Goal: Book appointment/travel/reservation

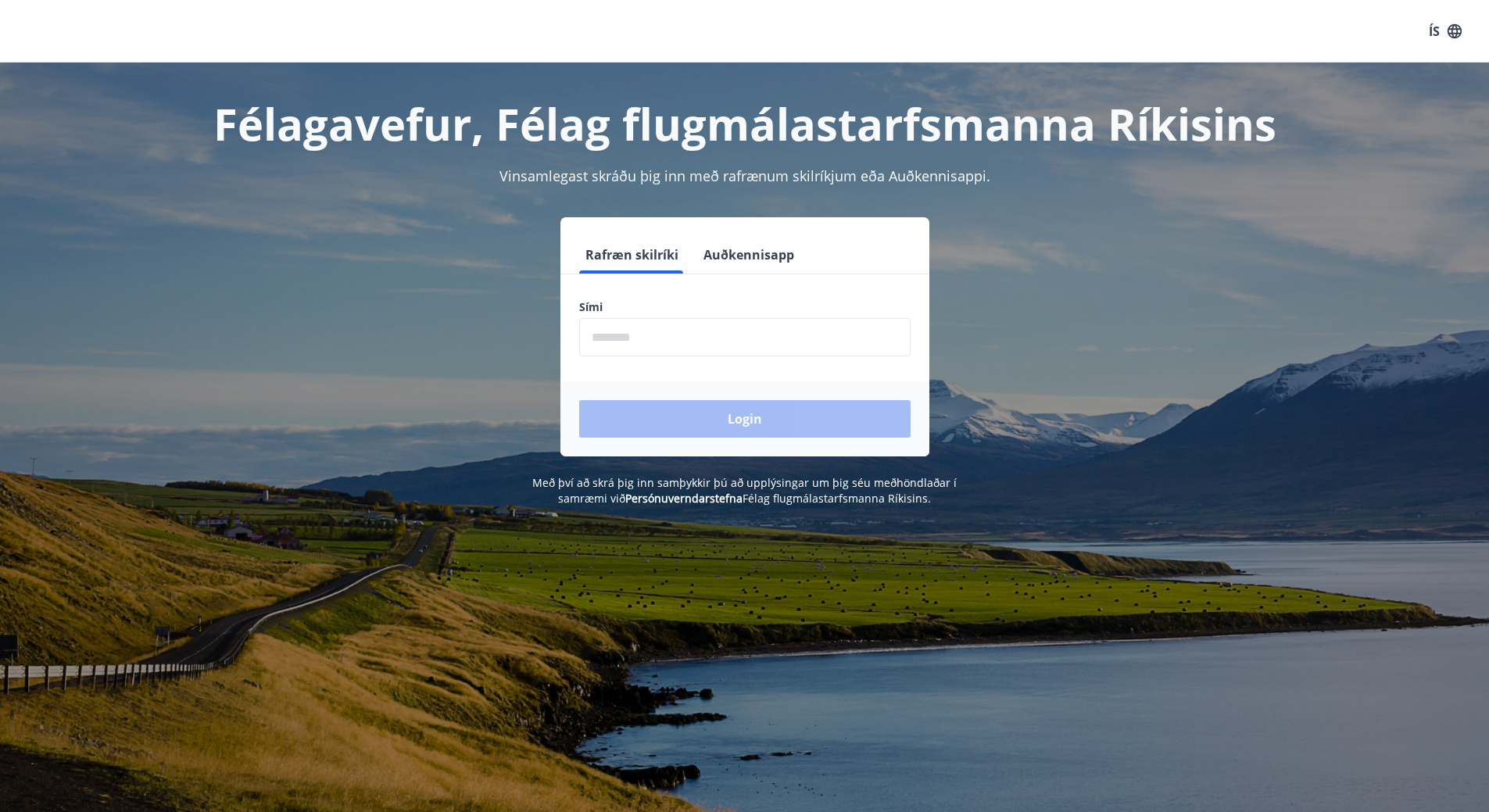
click at [772, 342] on input "phone" at bounding box center [744, 336] width 332 height 38
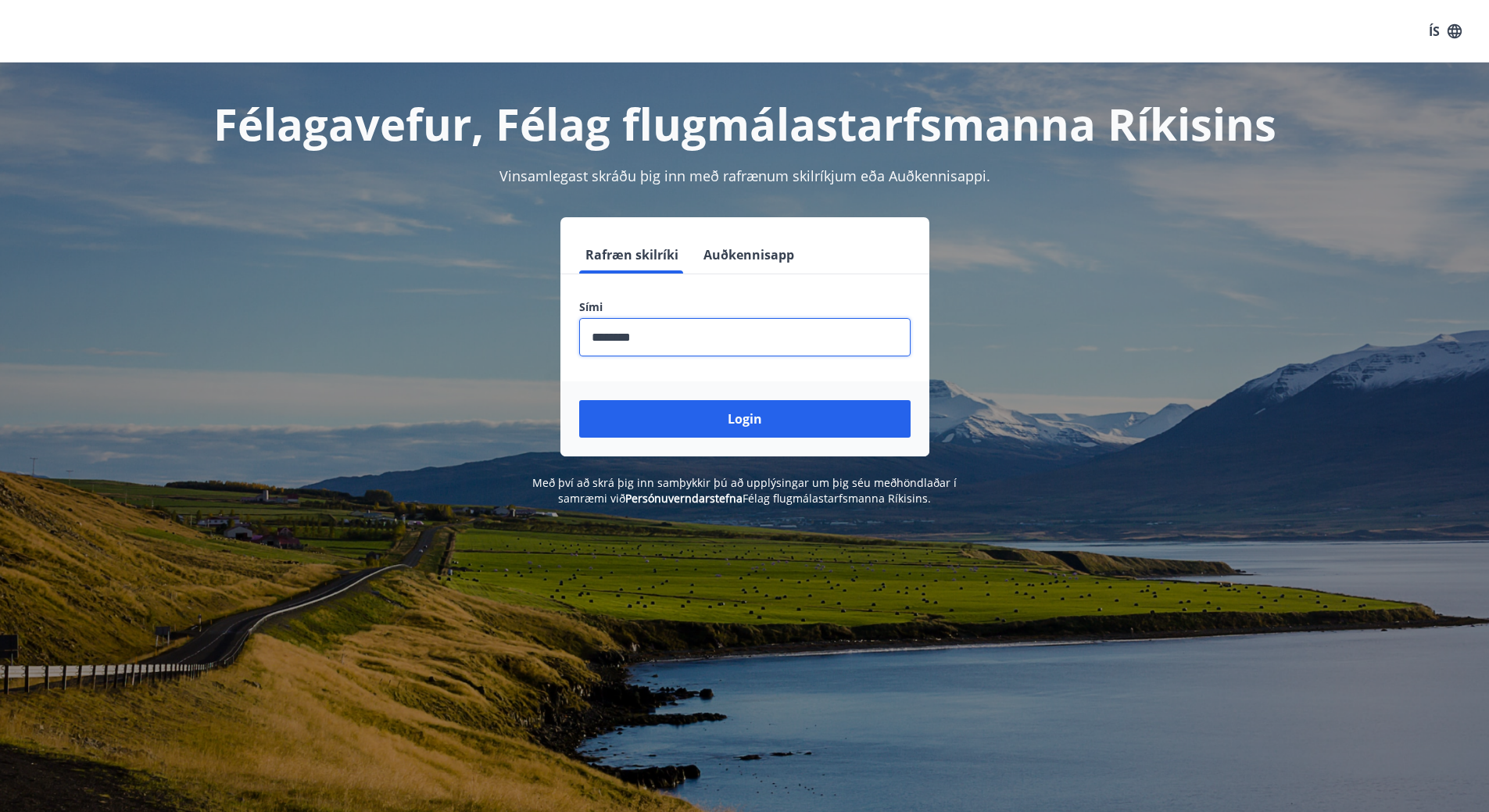
type input "********"
click at [579, 400] on button "Login" at bounding box center [744, 418] width 332 height 38
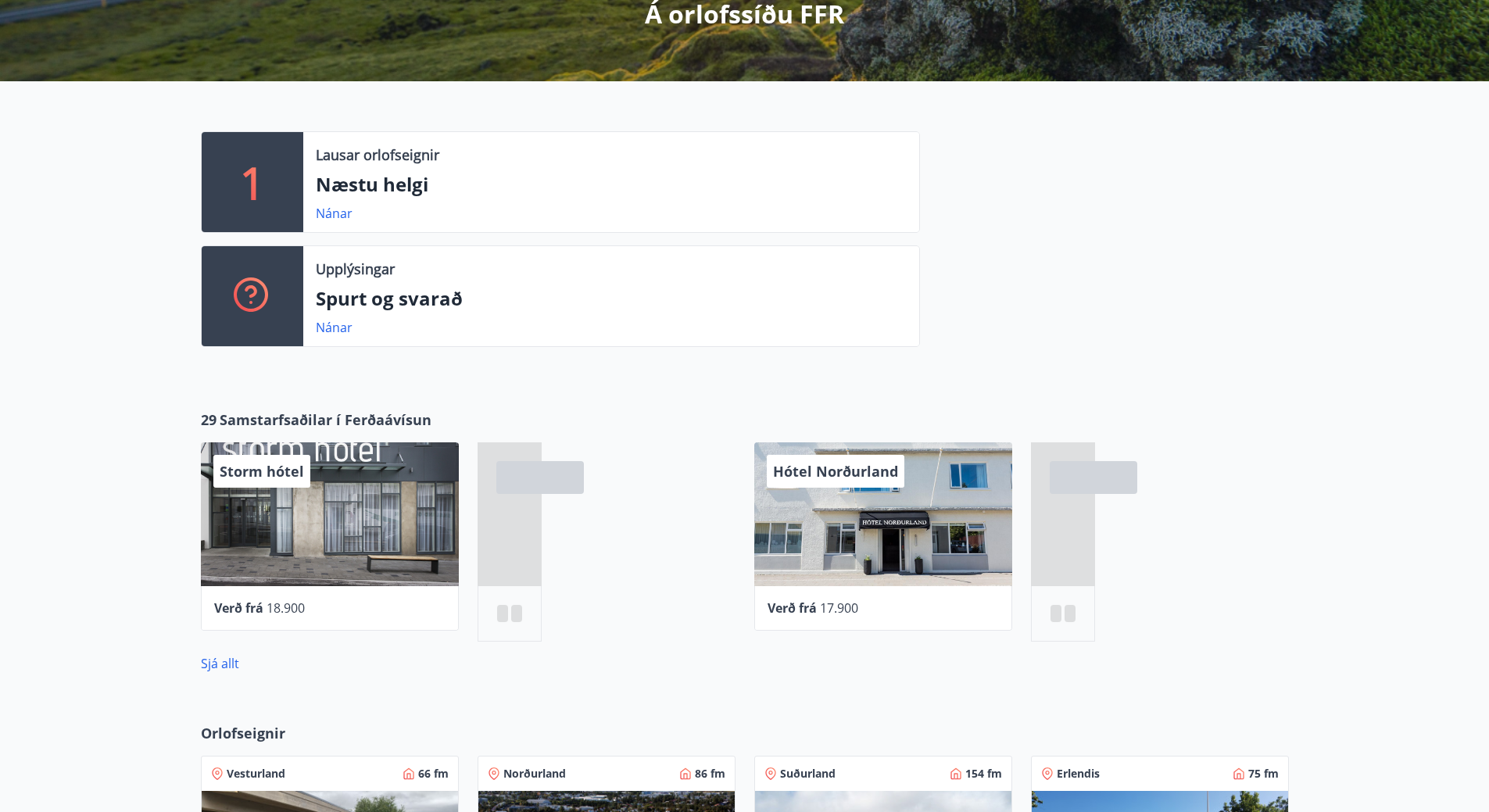
scroll to position [312, 0]
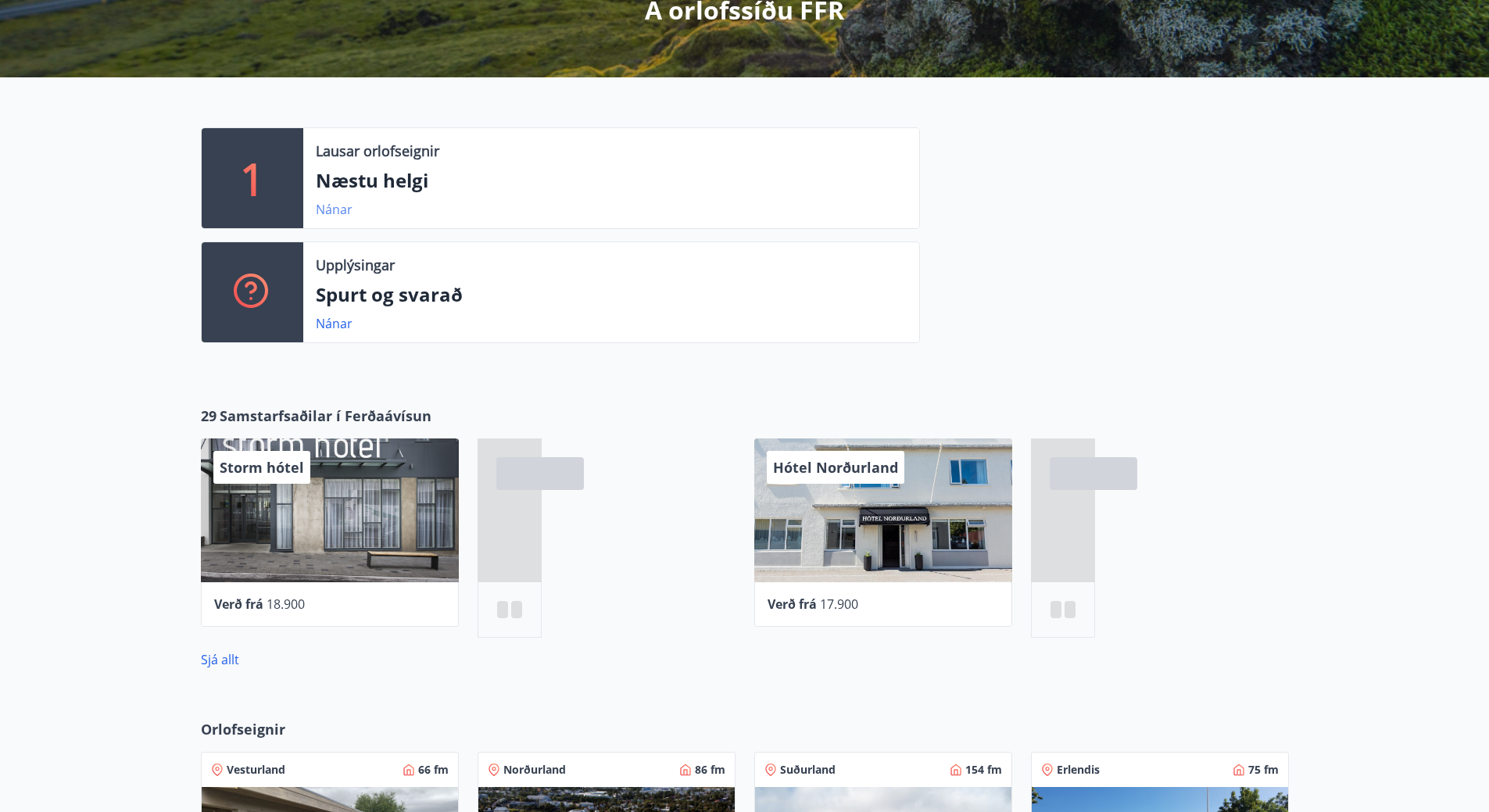
click at [336, 209] on link "Nánar" at bounding box center [335, 209] width 37 height 18
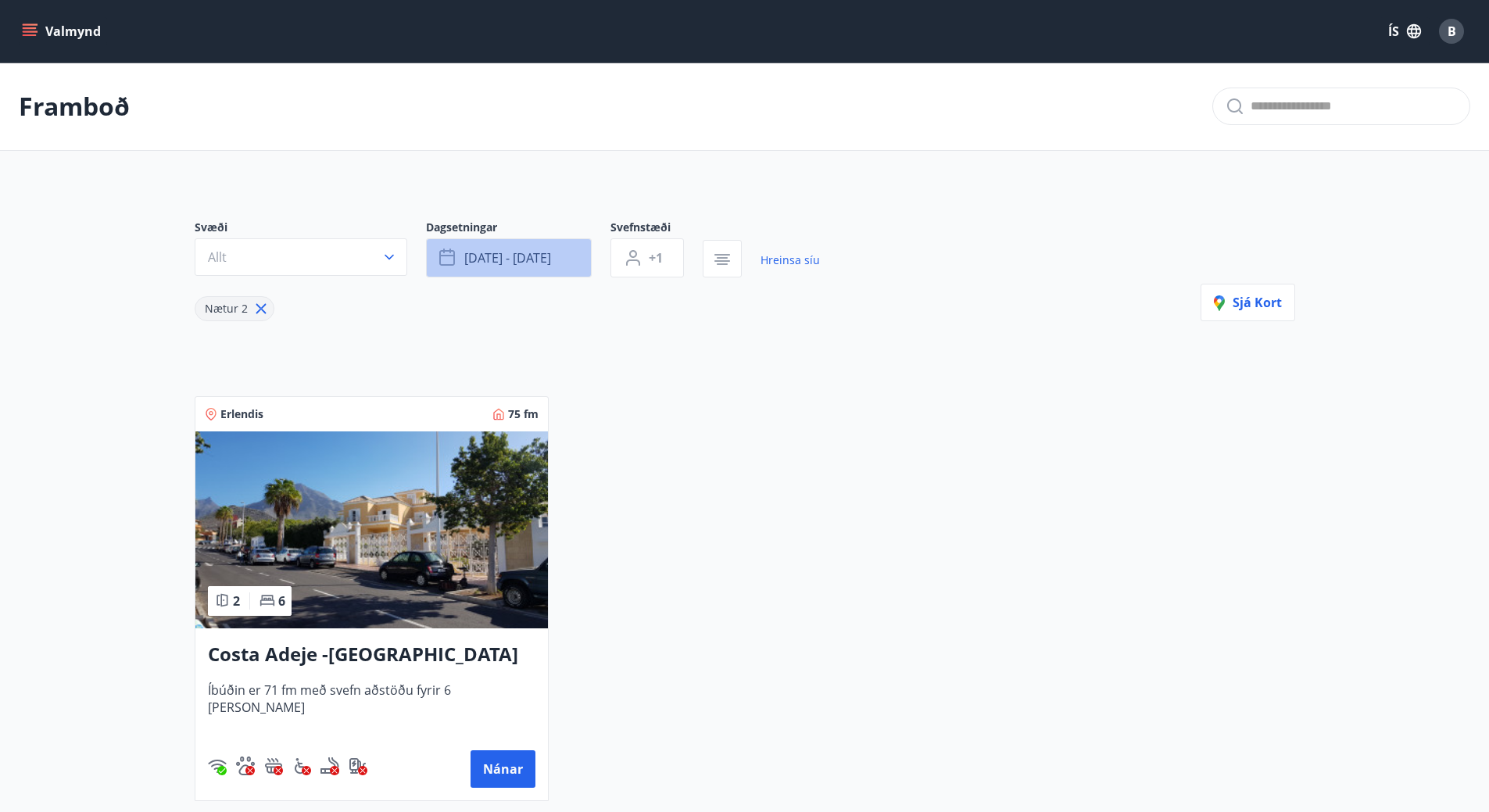
click at [440, 264] on icon "button" at bounding box center [448, 258] width 18 height 18
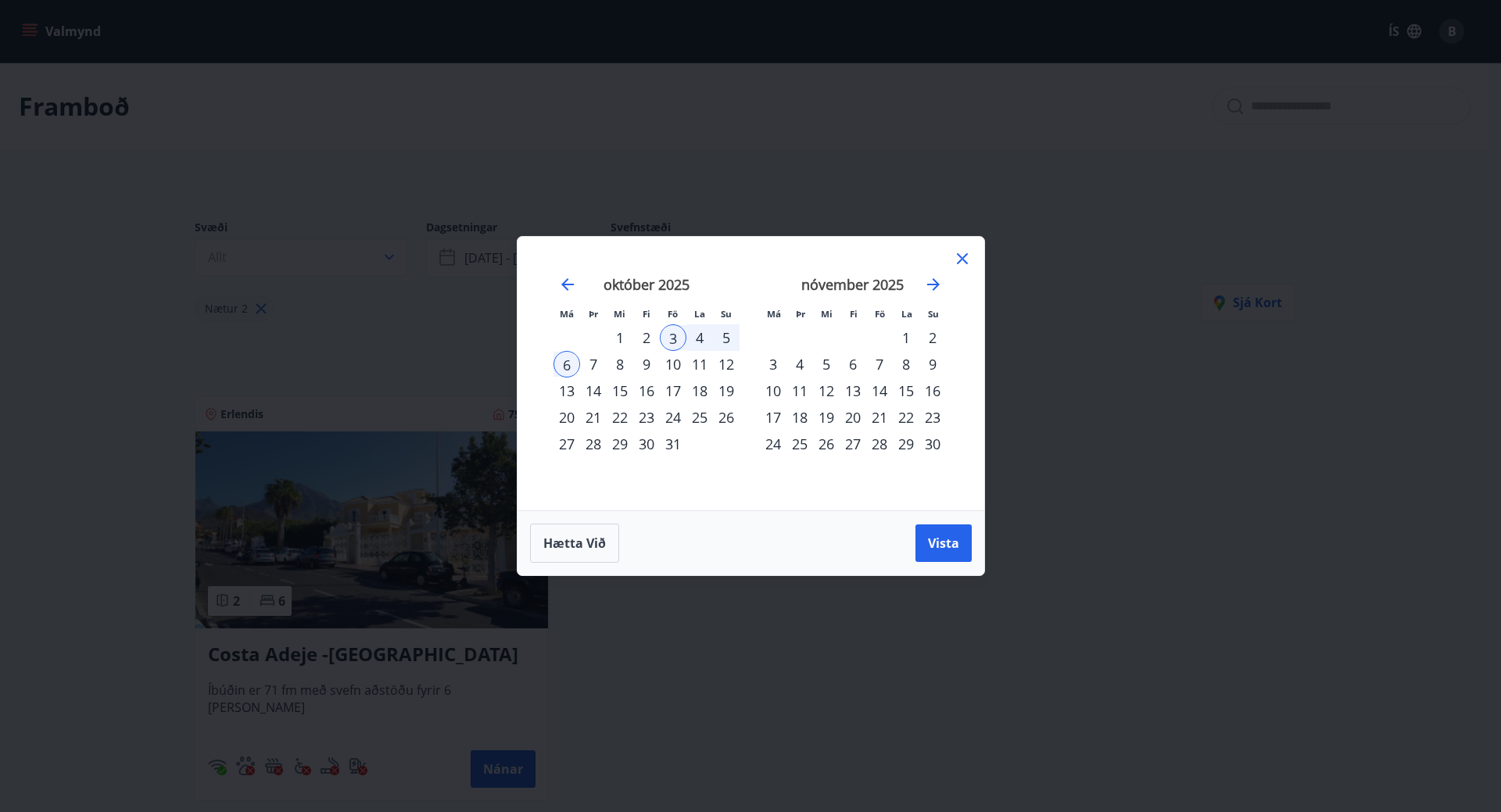
drag, startPoint x: 936, startPoint y: 535, endPoint x: 738, endPoint y: 401, distance: 239.1
click at [937, 529] on button "Vista" at bounding box center [944, 543] width 56 height 38
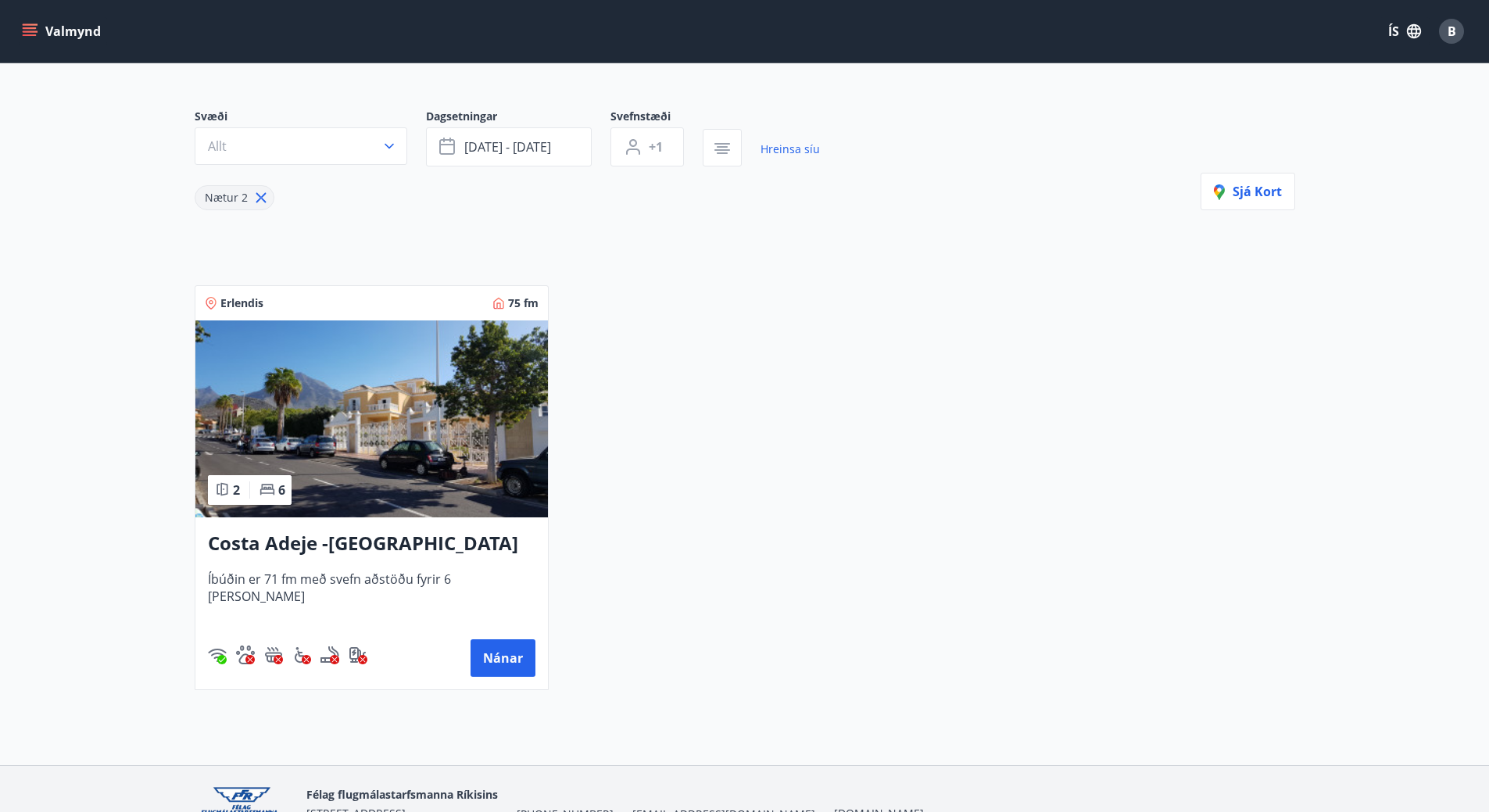
scroll to position [195, 0]
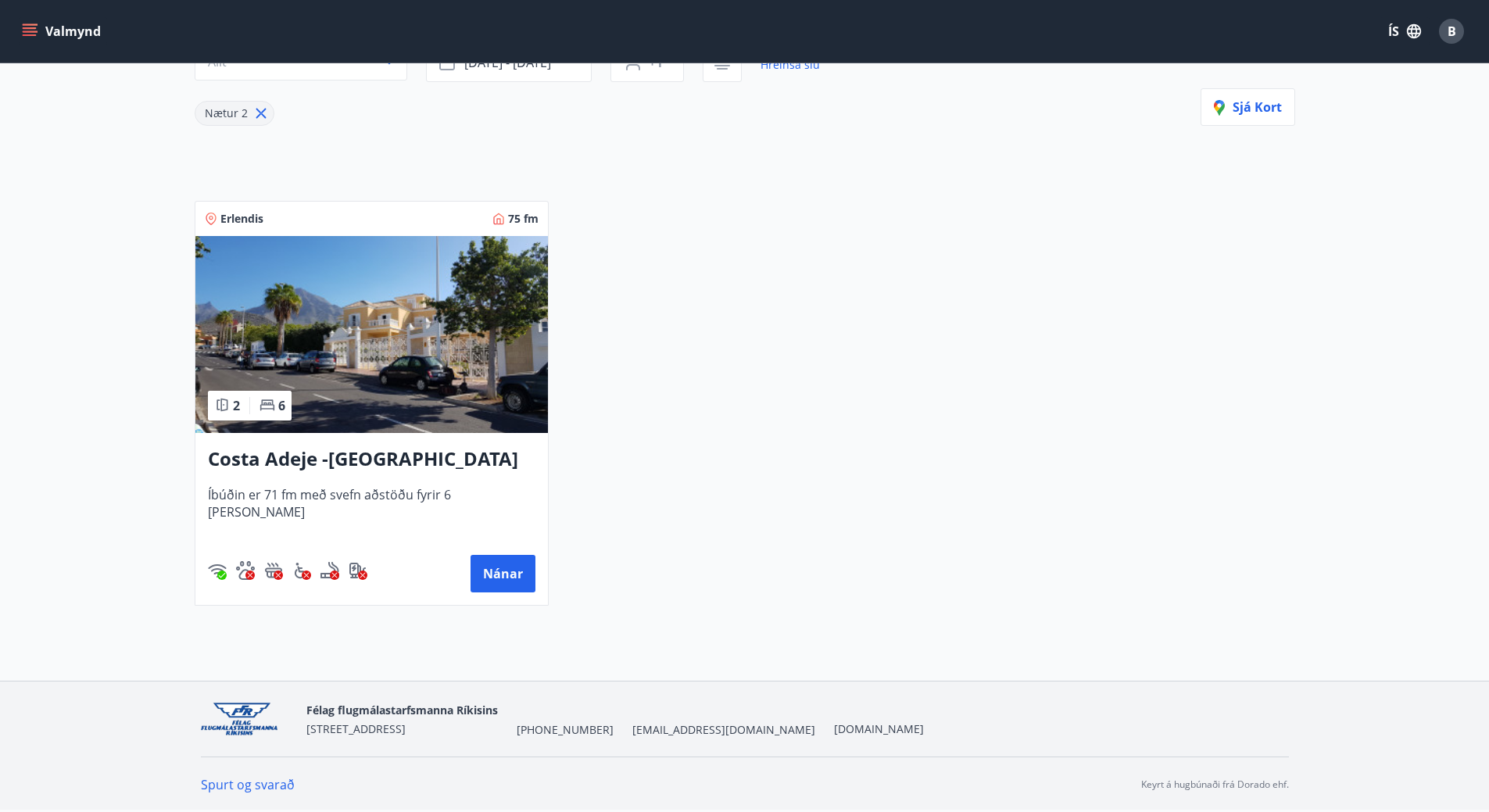
click at [428, 352] on img at bounding box center [372, 335] width 352 height 196
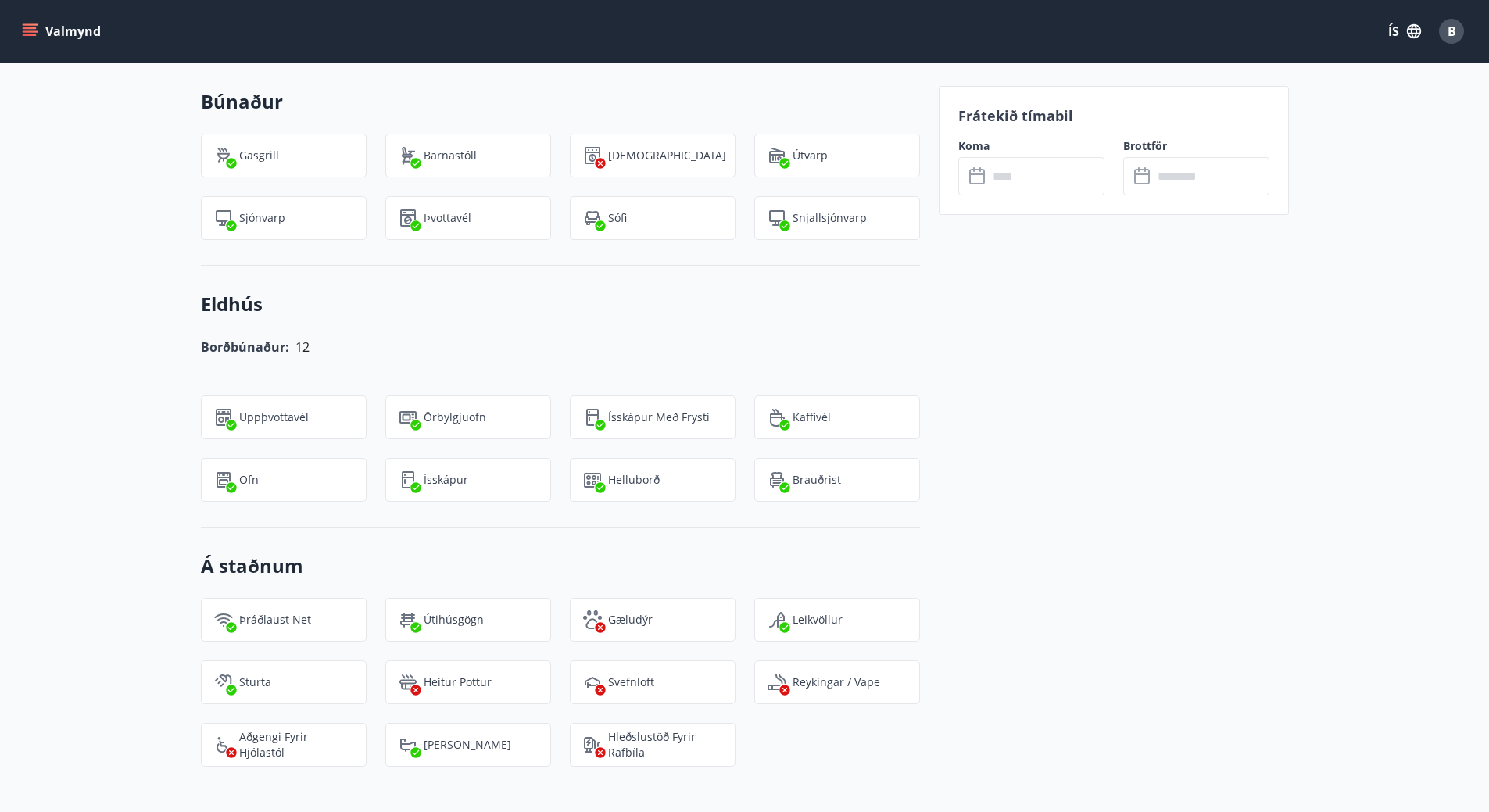
scroll to position [1954, 0]
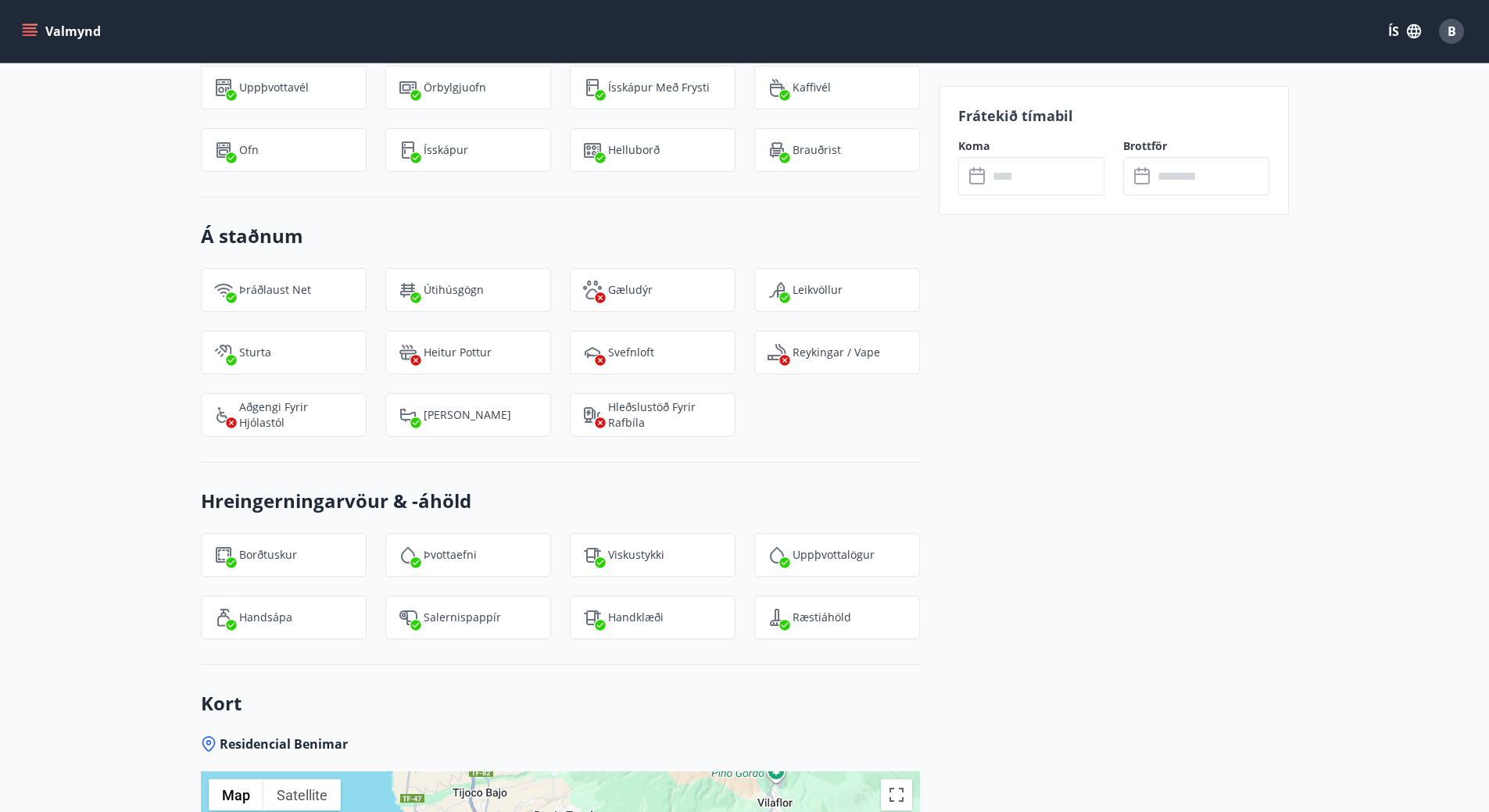
drag, startPoint x: 1016, startPoint y: 197, endPoint x: 1016, endPoint y: 186, distance: 11.0
click at [1016, 193] on div "Frátekið tímabil Koma ​ ​ Brottför ​ ​" at bounding box center [1114, 150] width 350 height 129
click at [1016, 185] on input "text" at bounding box center [1046, 176] width 117 height 38
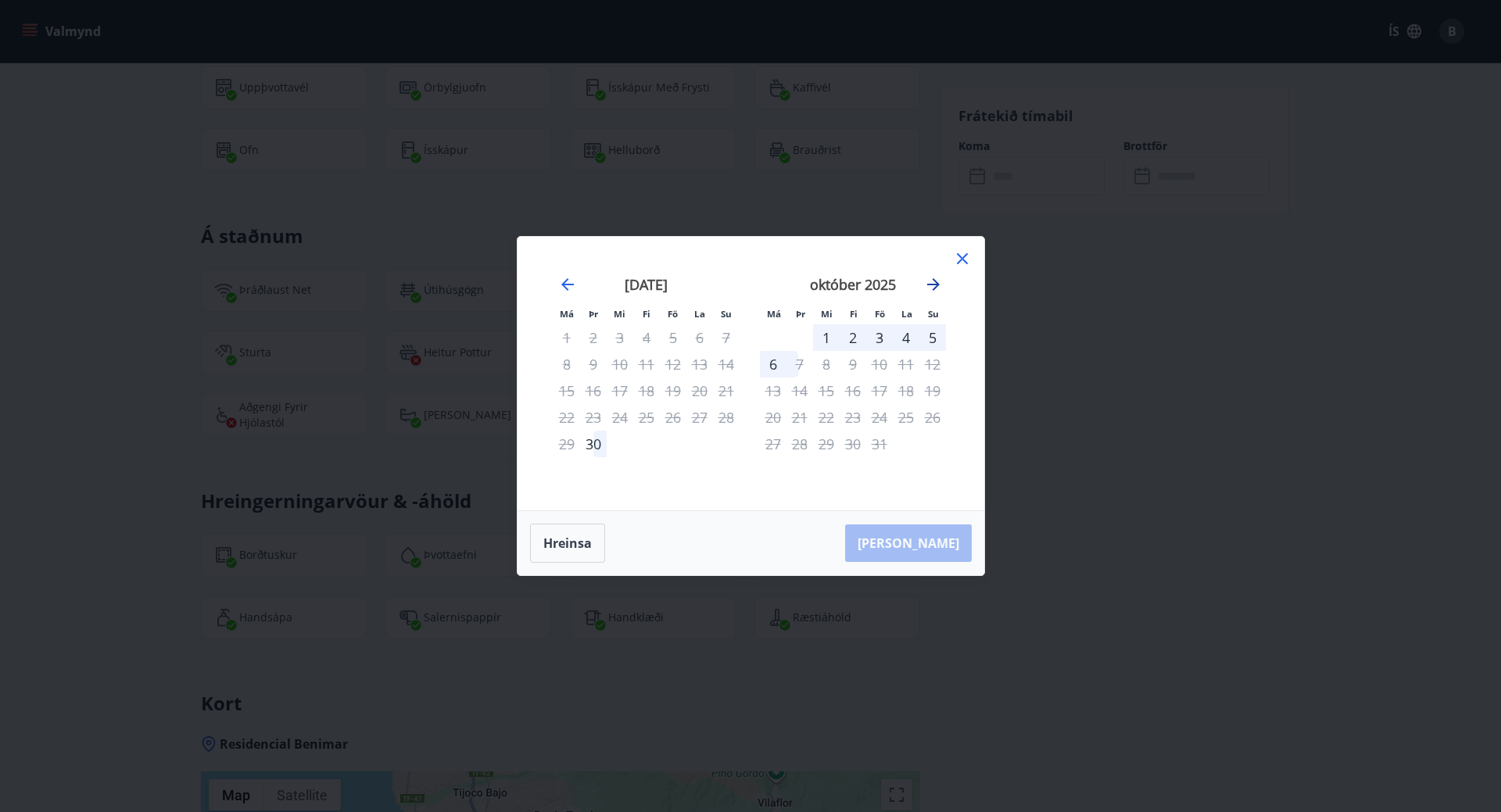
click at [937, 285] on icon "Move forward to switch to the next month." at bounding box center [933, 284] width 13 height 13
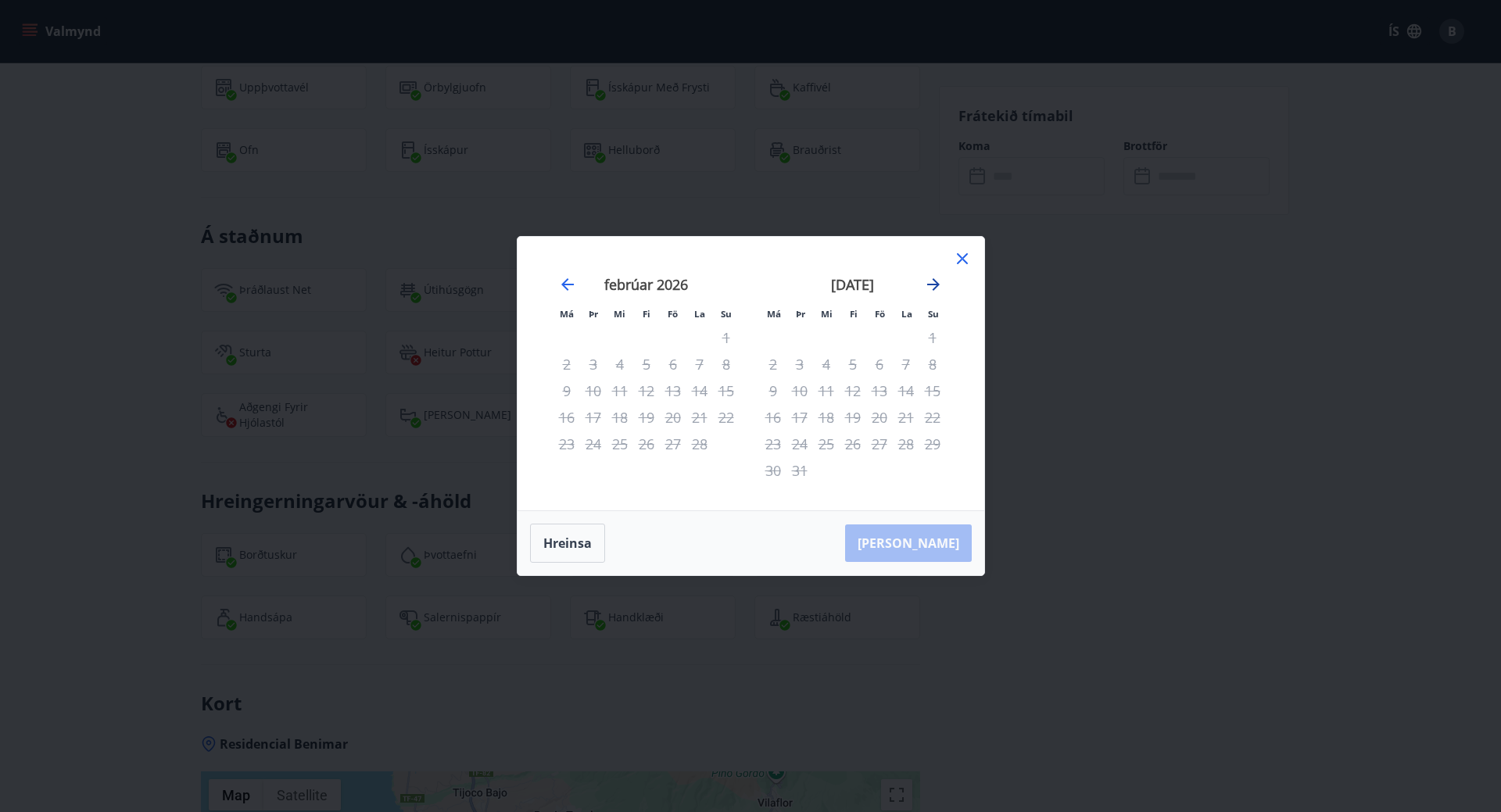
click at [937, 285] on icon "Move forward to switch to the next month." at bounding box center [933, 284] width 13 height 13
click at [956, 258] on icon at bounding box center [961, 258] width 18 height 18
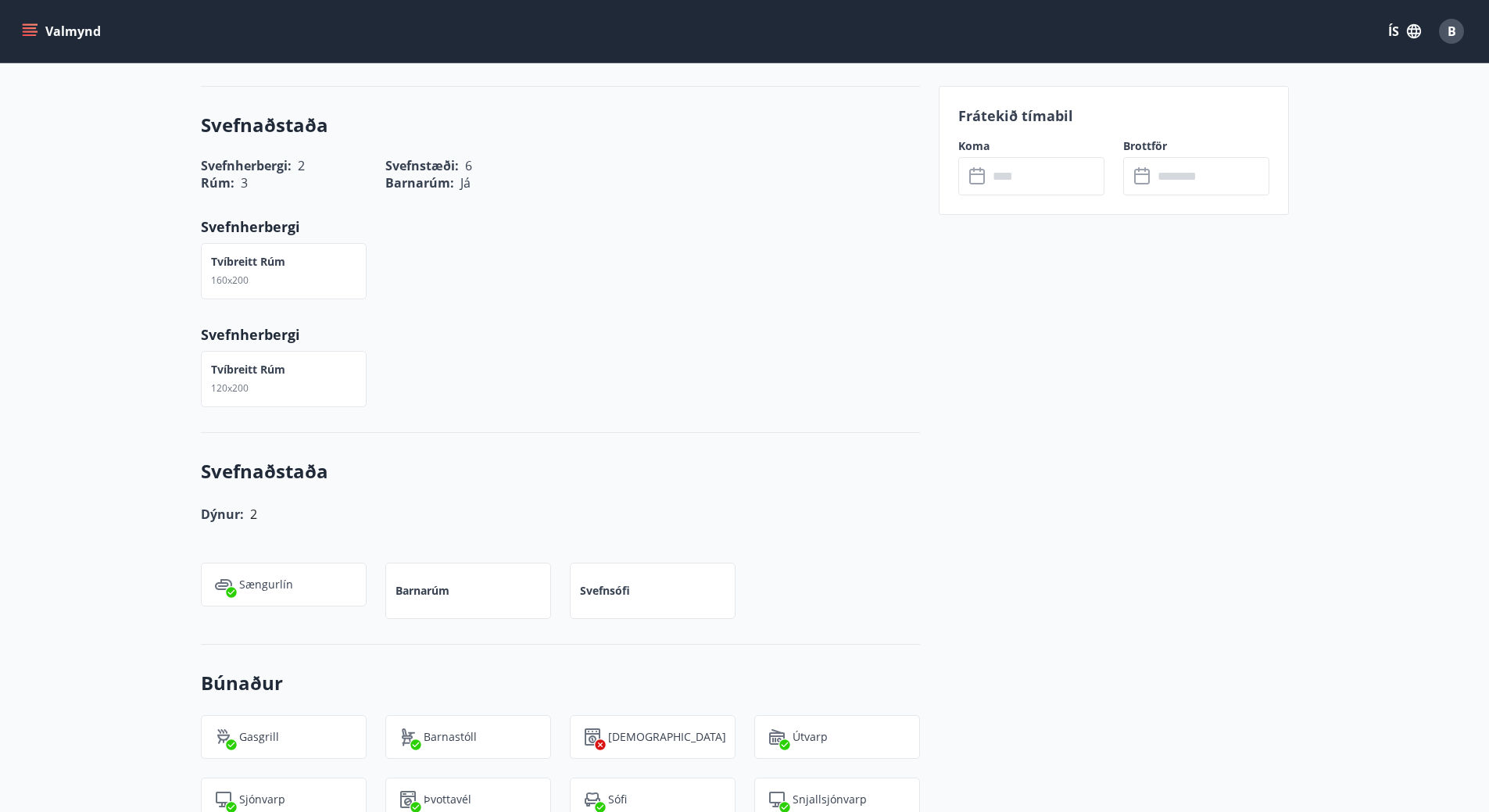
scroll to position [703, 0]
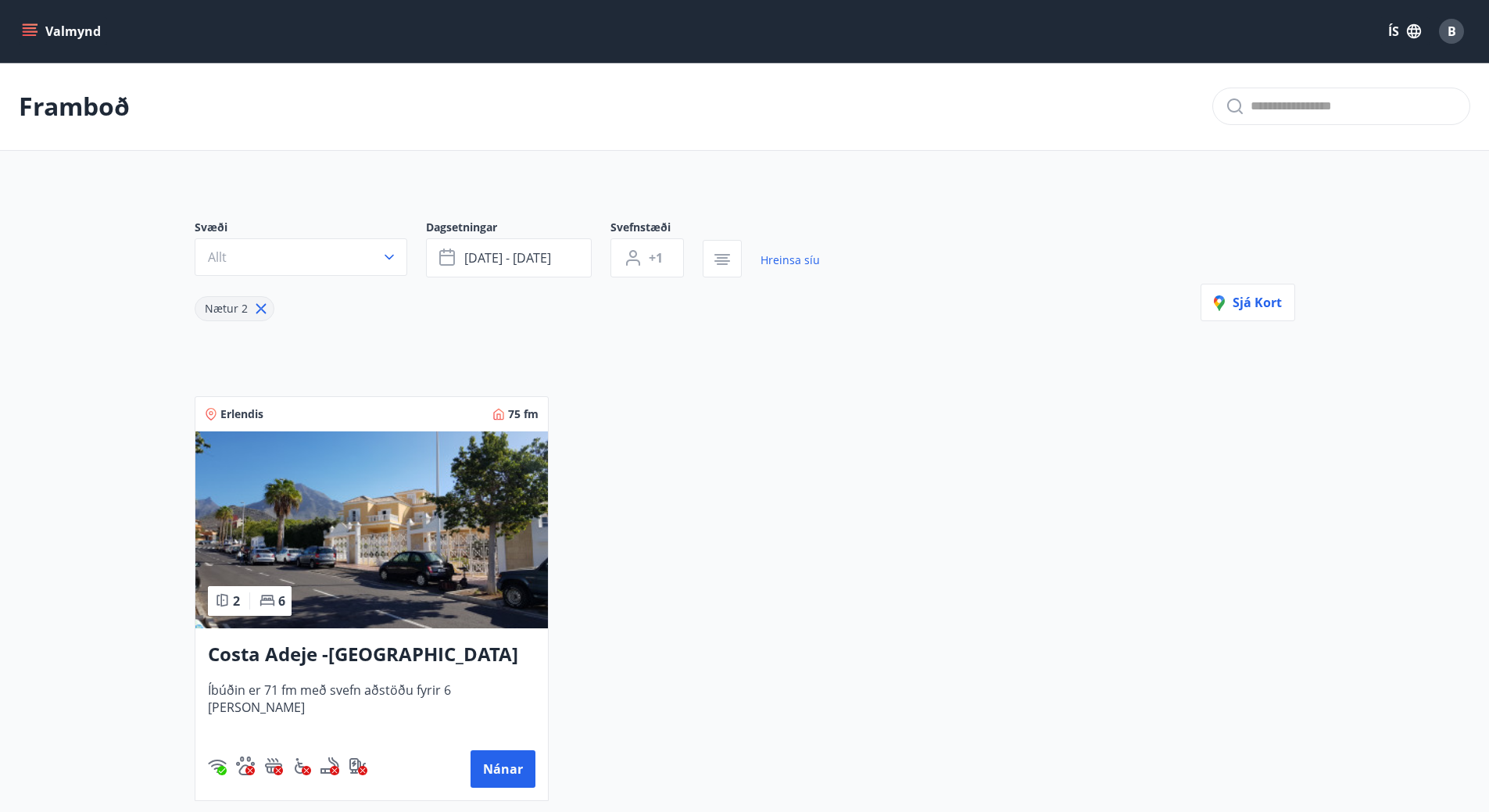
click at [261, 311] on icon at bounding box center [261, 309] width 10 height 10
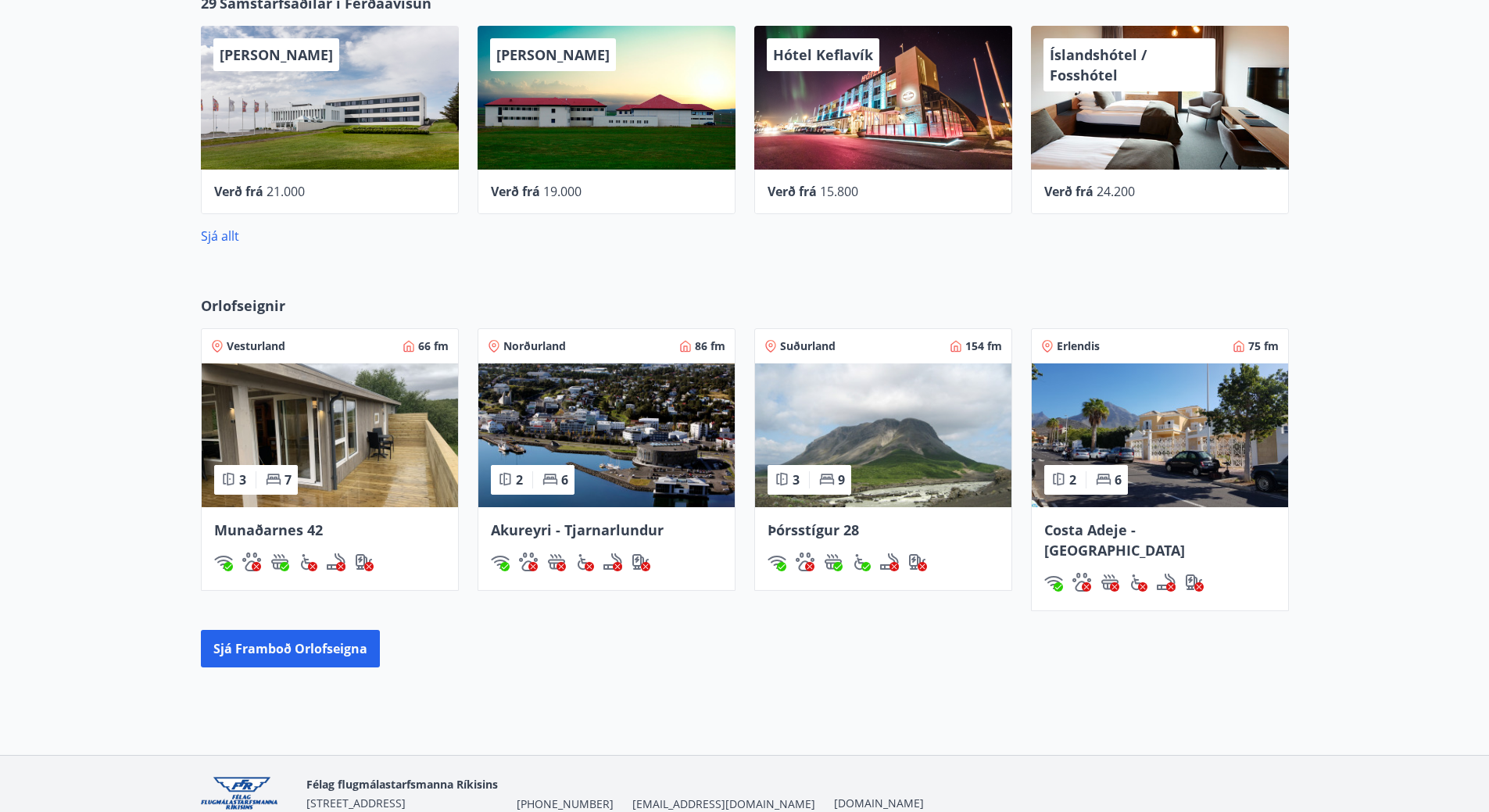
scroll to position [701, 0]
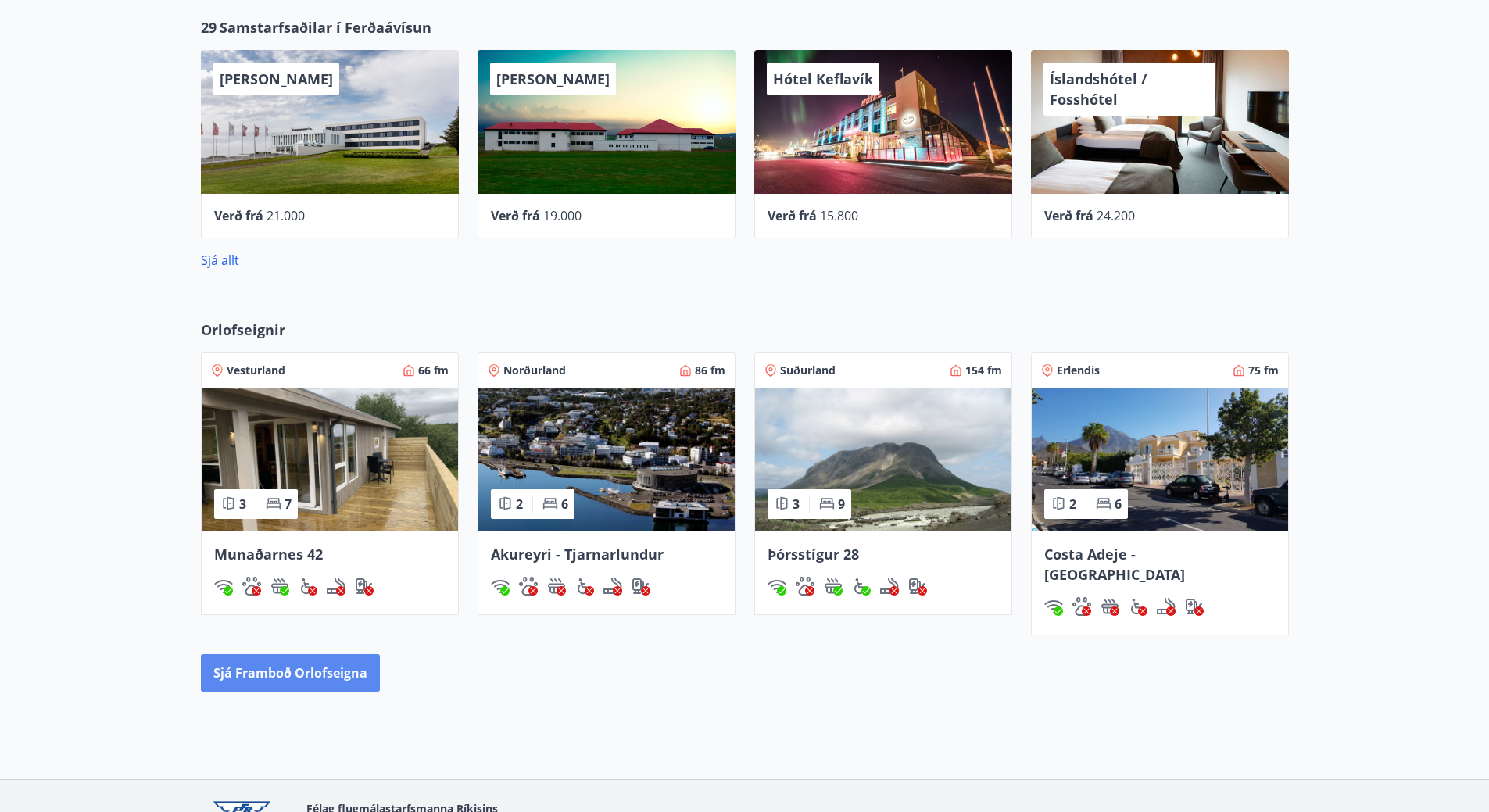
click at [353, 654] on button "Sjá framboð orlofseigna" at bounding box center [290, 673] width 179 height 38
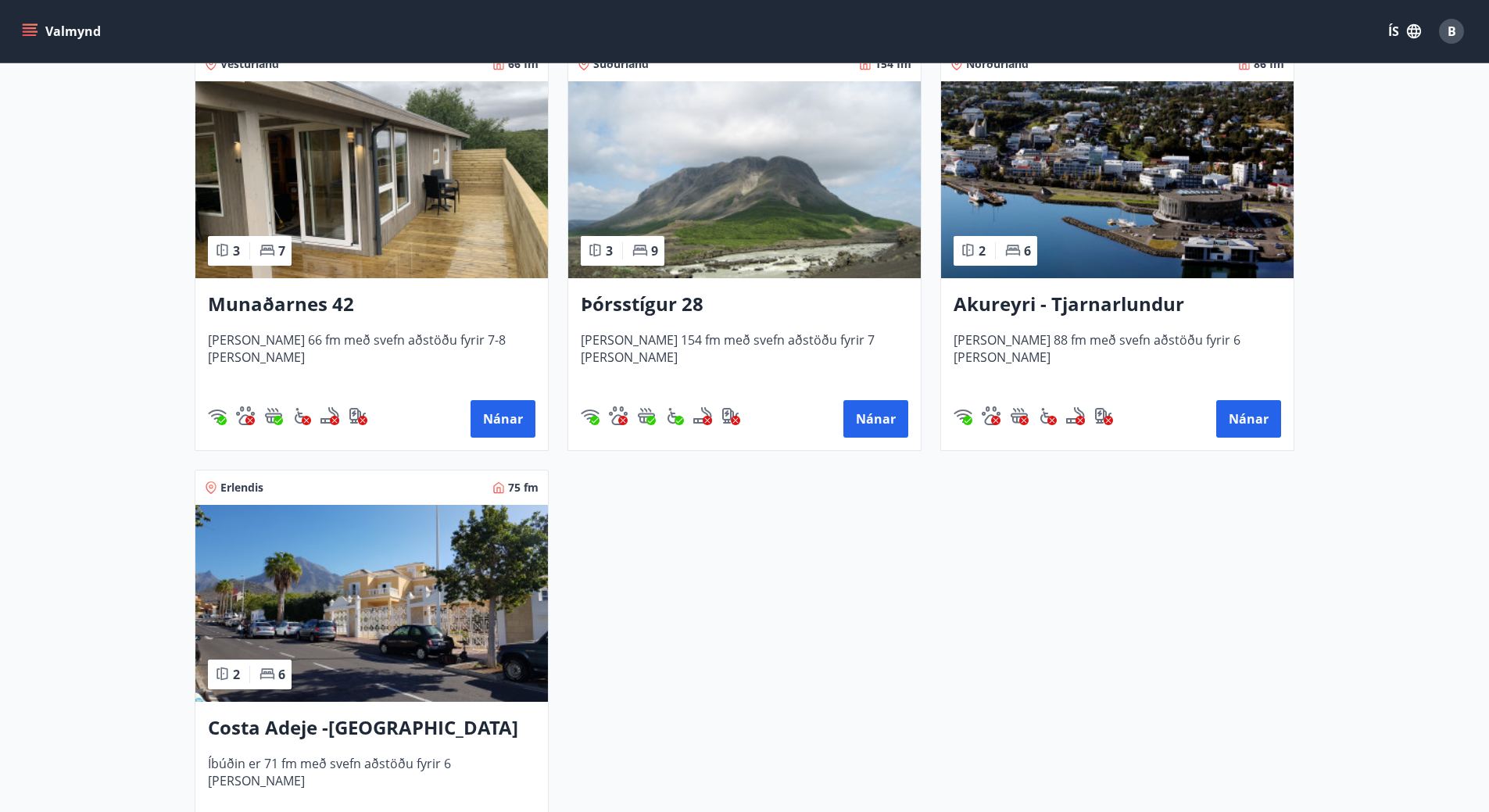
click at [1181, 174] on img at bounding box center [1117, 180] width 352 height 196
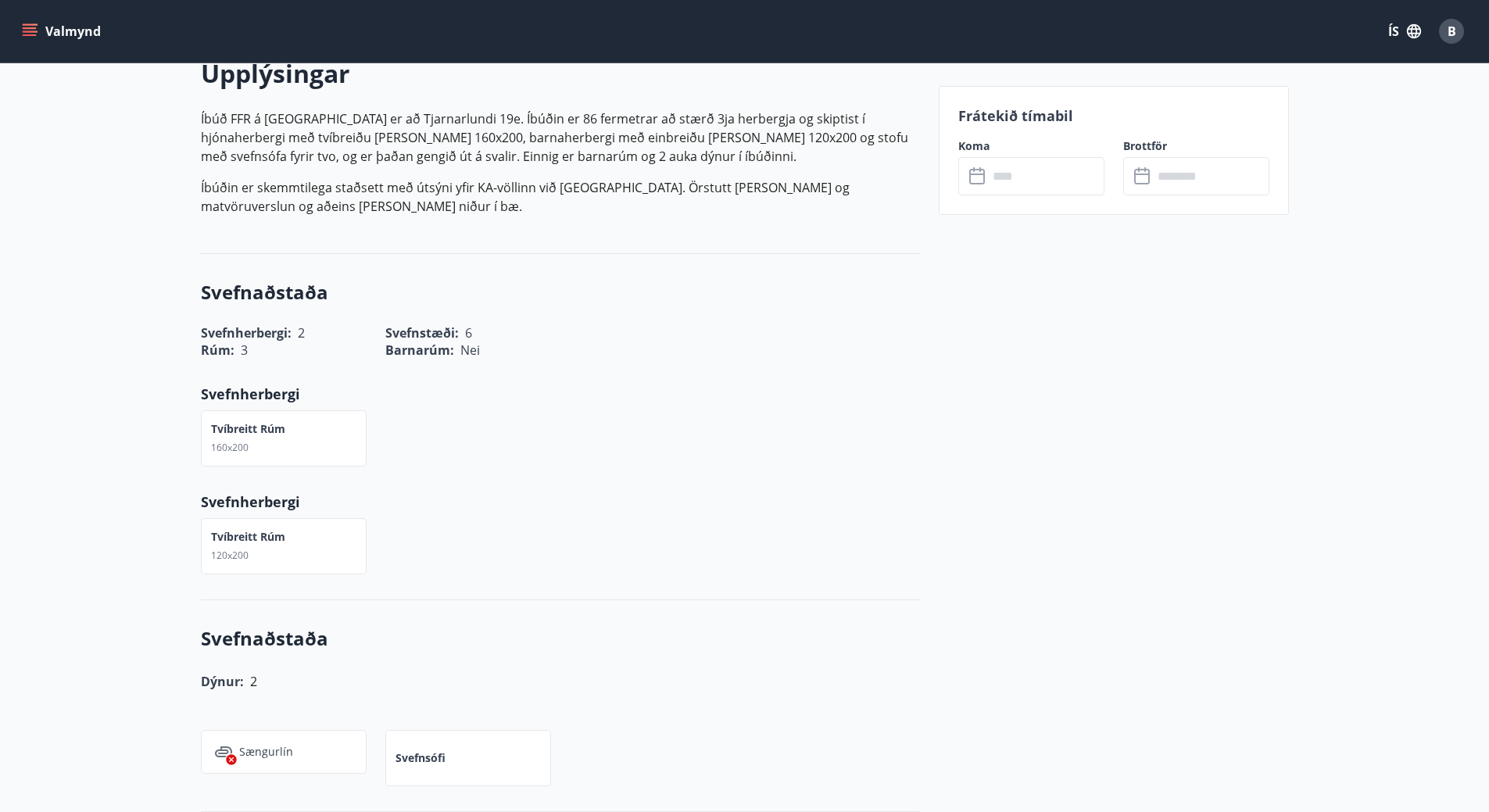
scroll to position [391, 0]
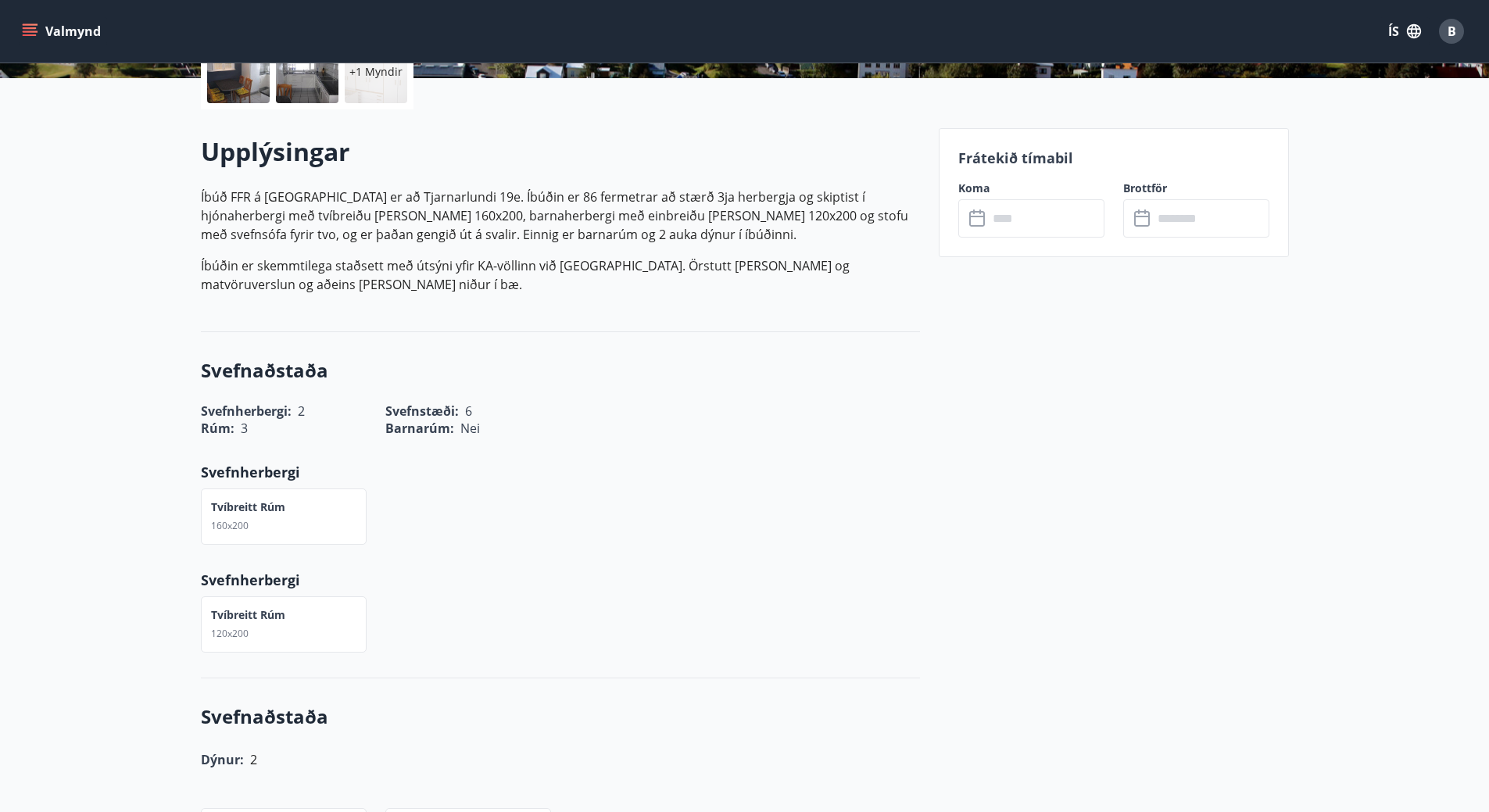
click at [1047, 213] on input "text" at bounding box center [1046, 218] width 117 height 38
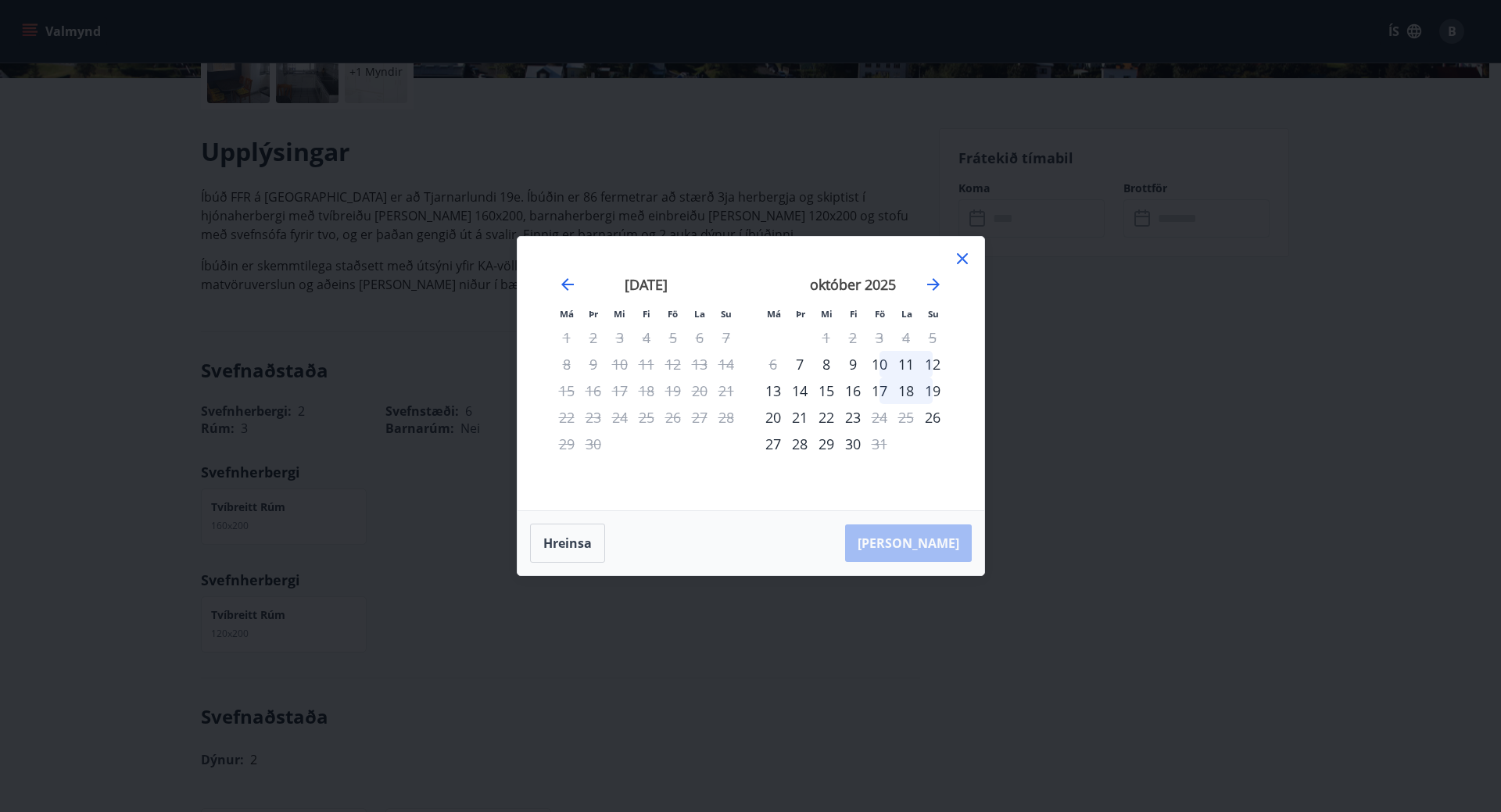
click at [963, 260] on icon at bounding box center [961, 258] width 11 height 11
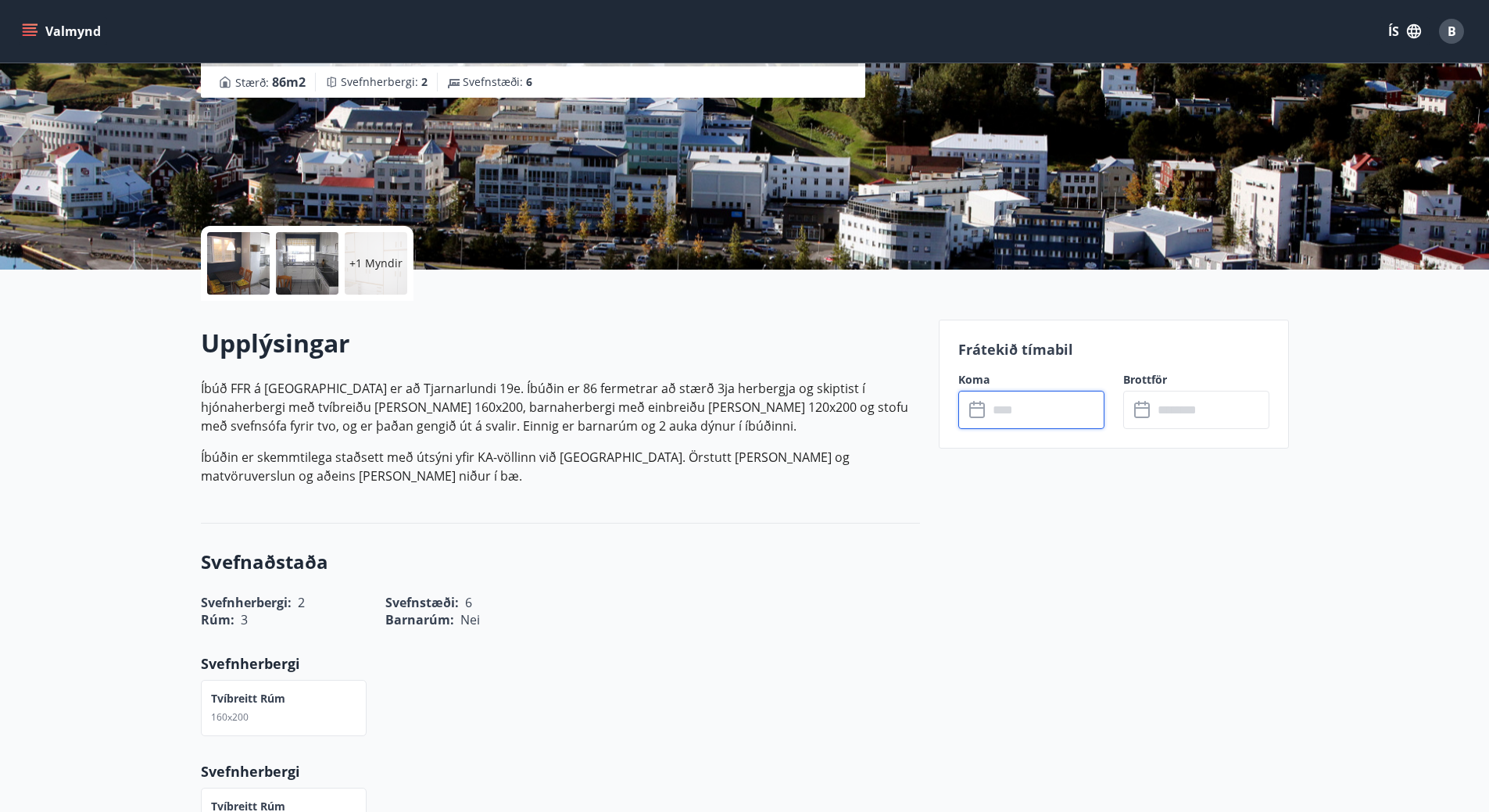
scroll to position [0, 0]
